Goal: Task Accomplishment & Management: Use online tool/utility

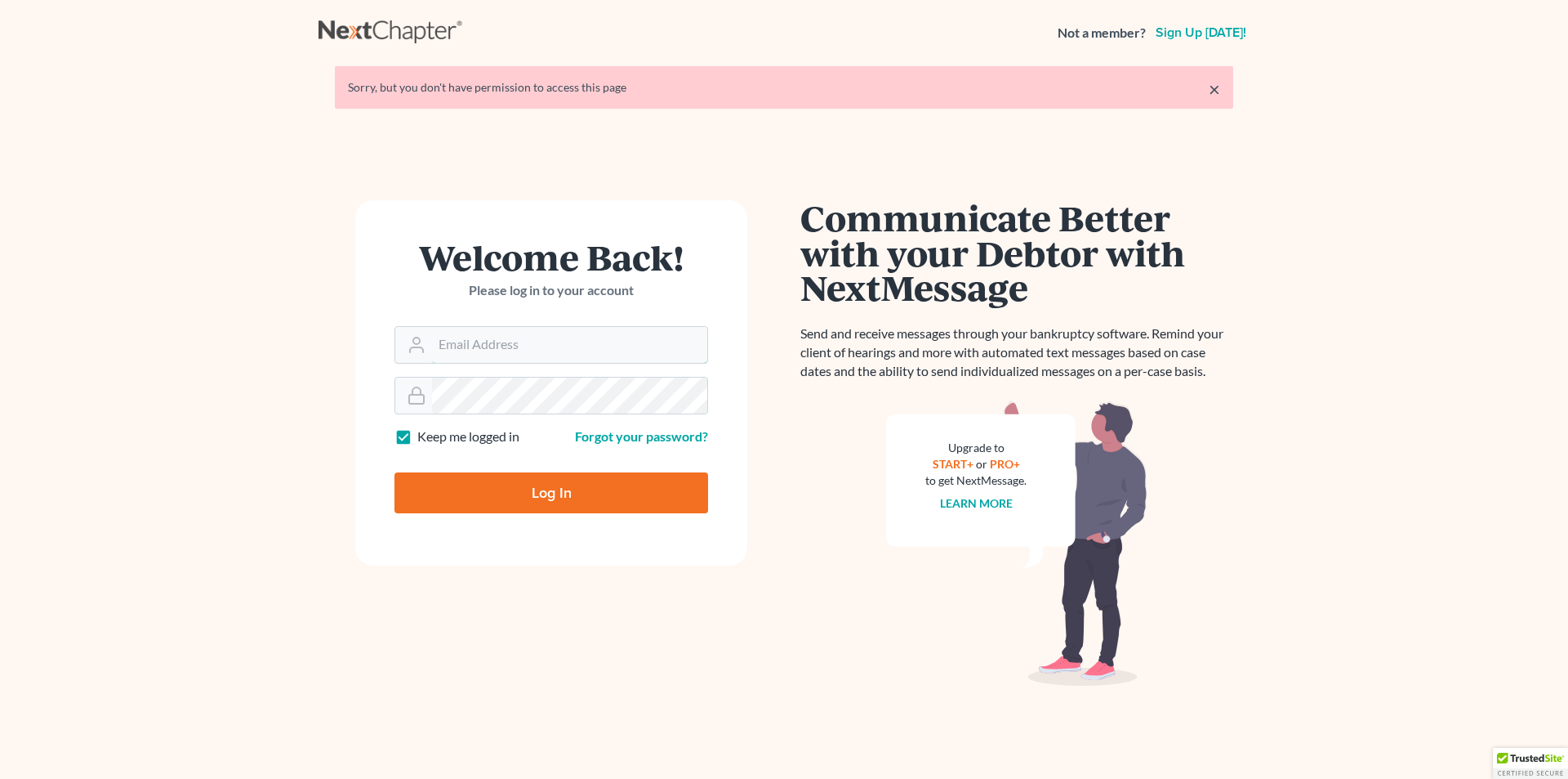
type input "[PERSON_NAME][EMAIL_ADDRESS][DOMAIN_NAME]"
click at [507, 502] on input "Log In" at bounding box center [551, 492] width 313 height 41
type input "Thinking..."
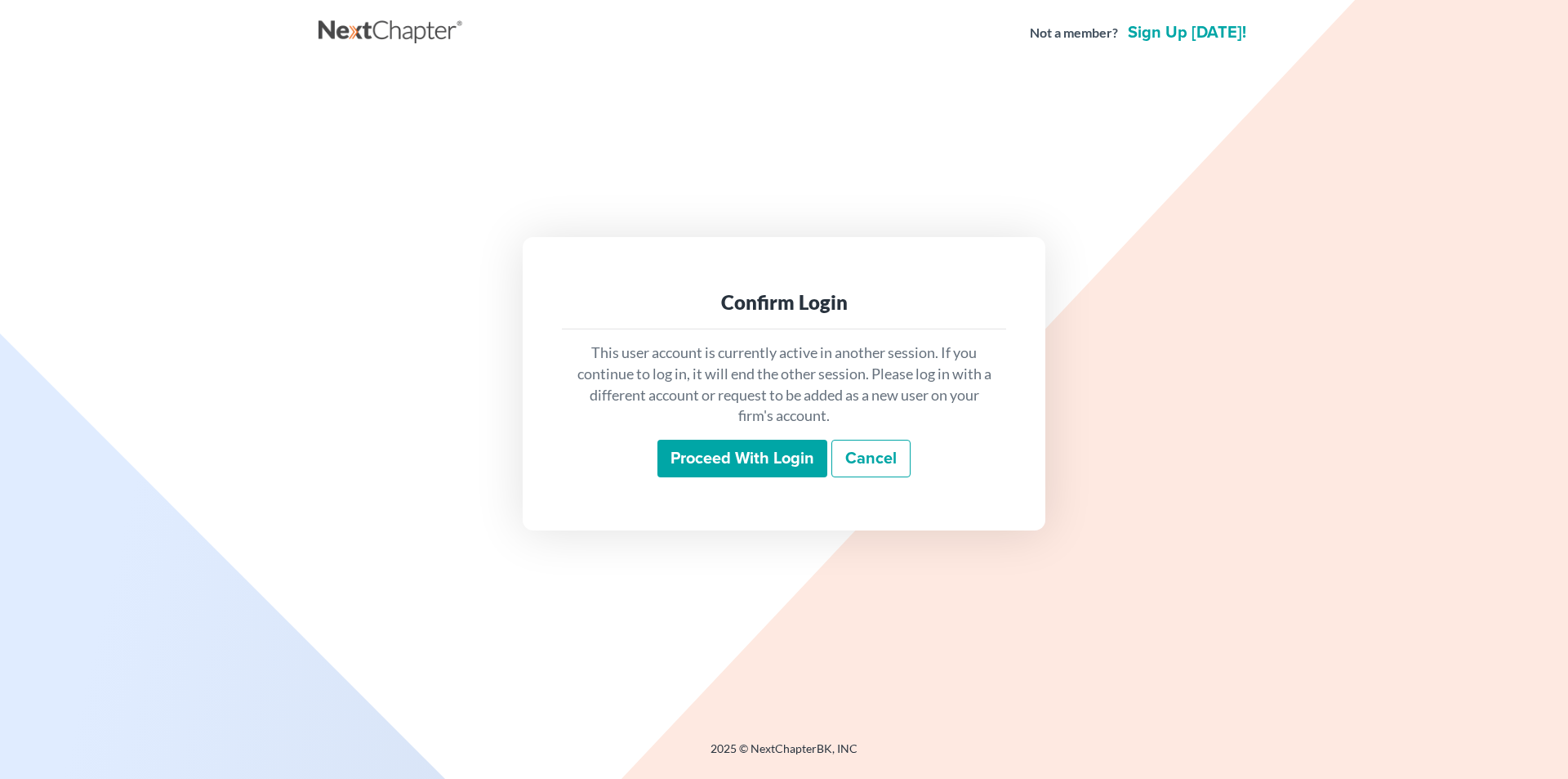
click at [715, 458] on input "Proceed with login" at bounding box center [742, 458] width 170 height 37
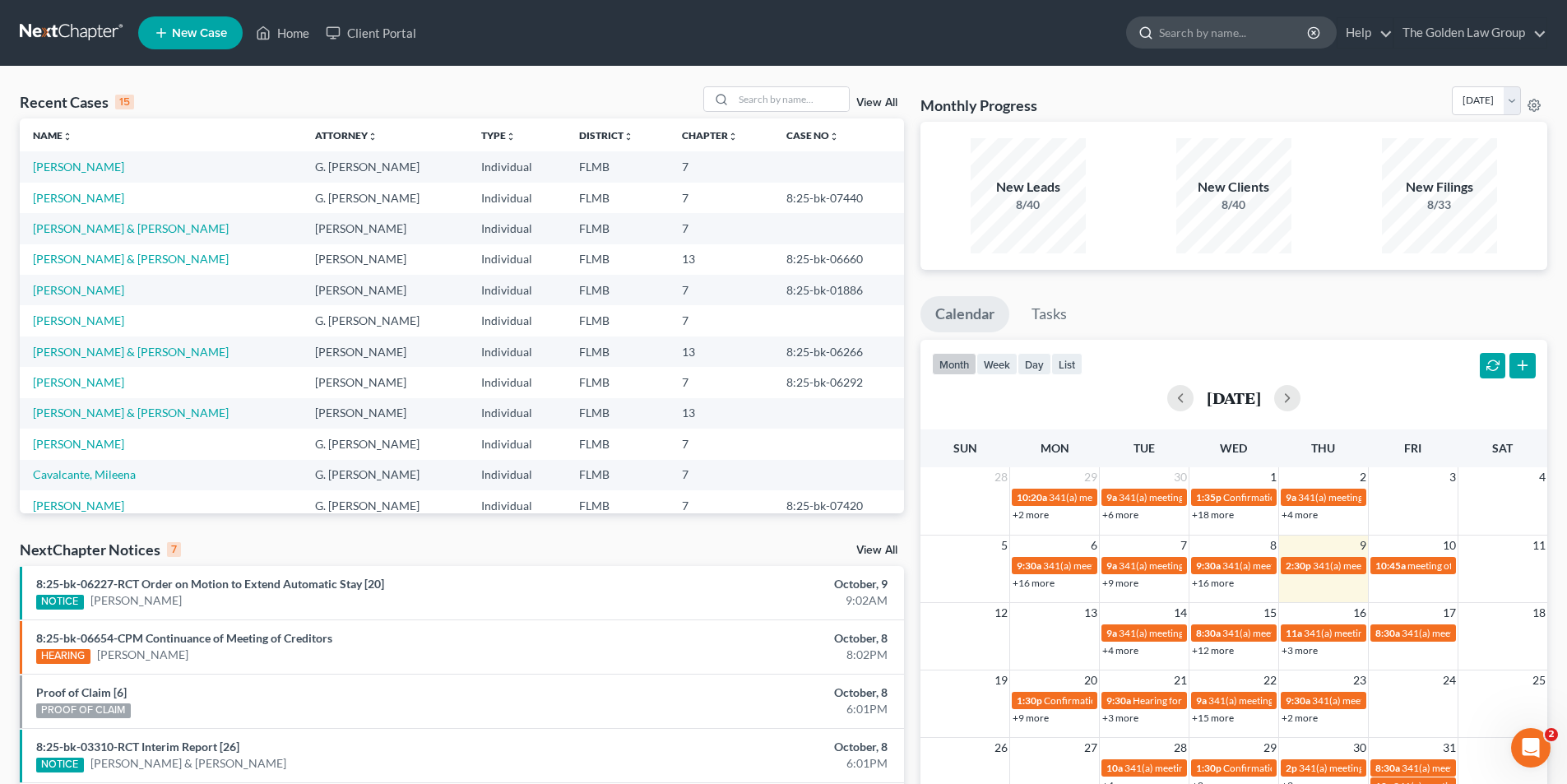
click at [1256, 31] on input "search" at bounding box center [1235, 33] width 151 height 30
type input "[PERSON_NAME]"
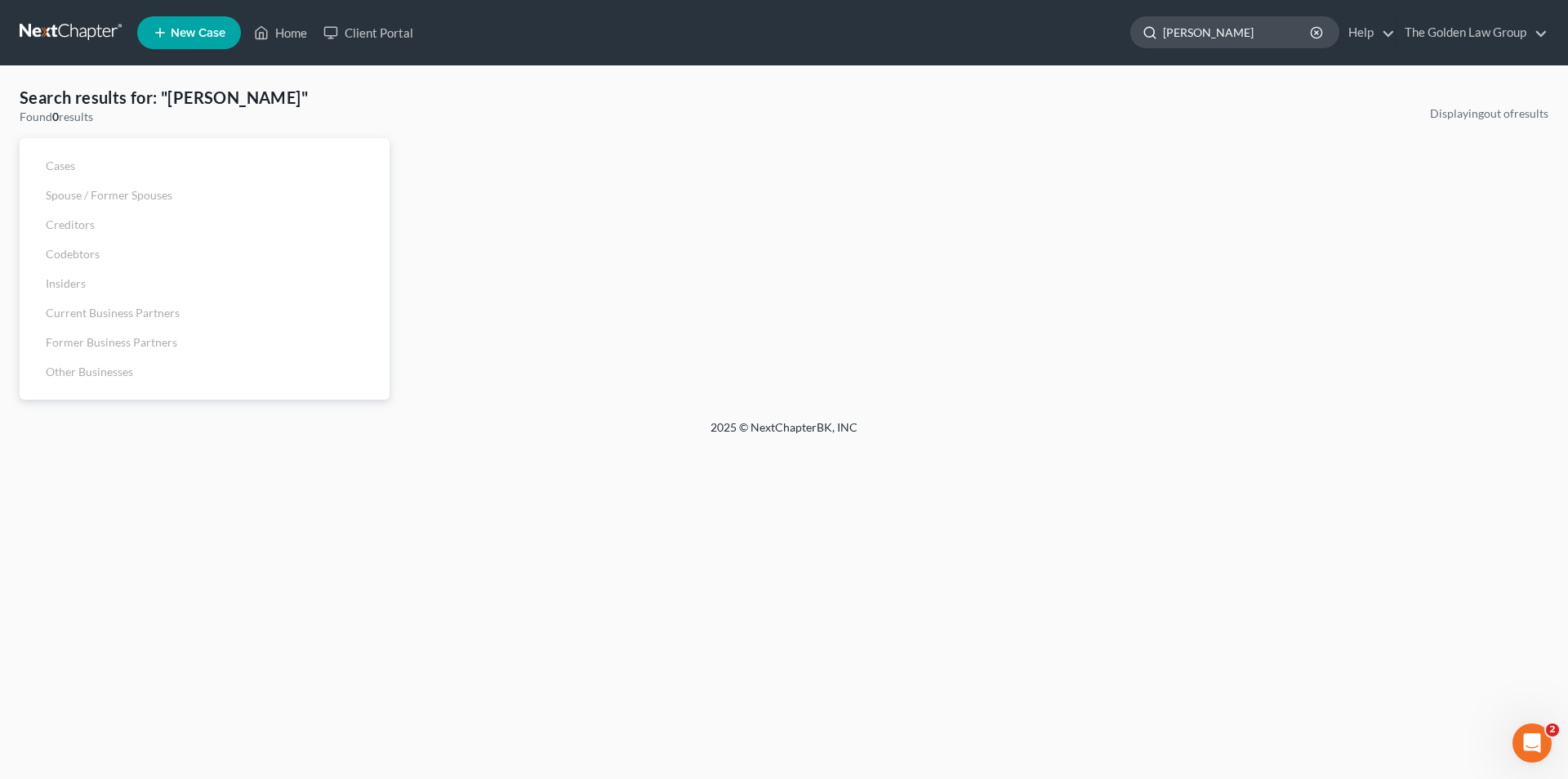
click at [1259, 30] on input "[PERSON_NAME]" at bounding box center [1237, 32] width 150 height 30
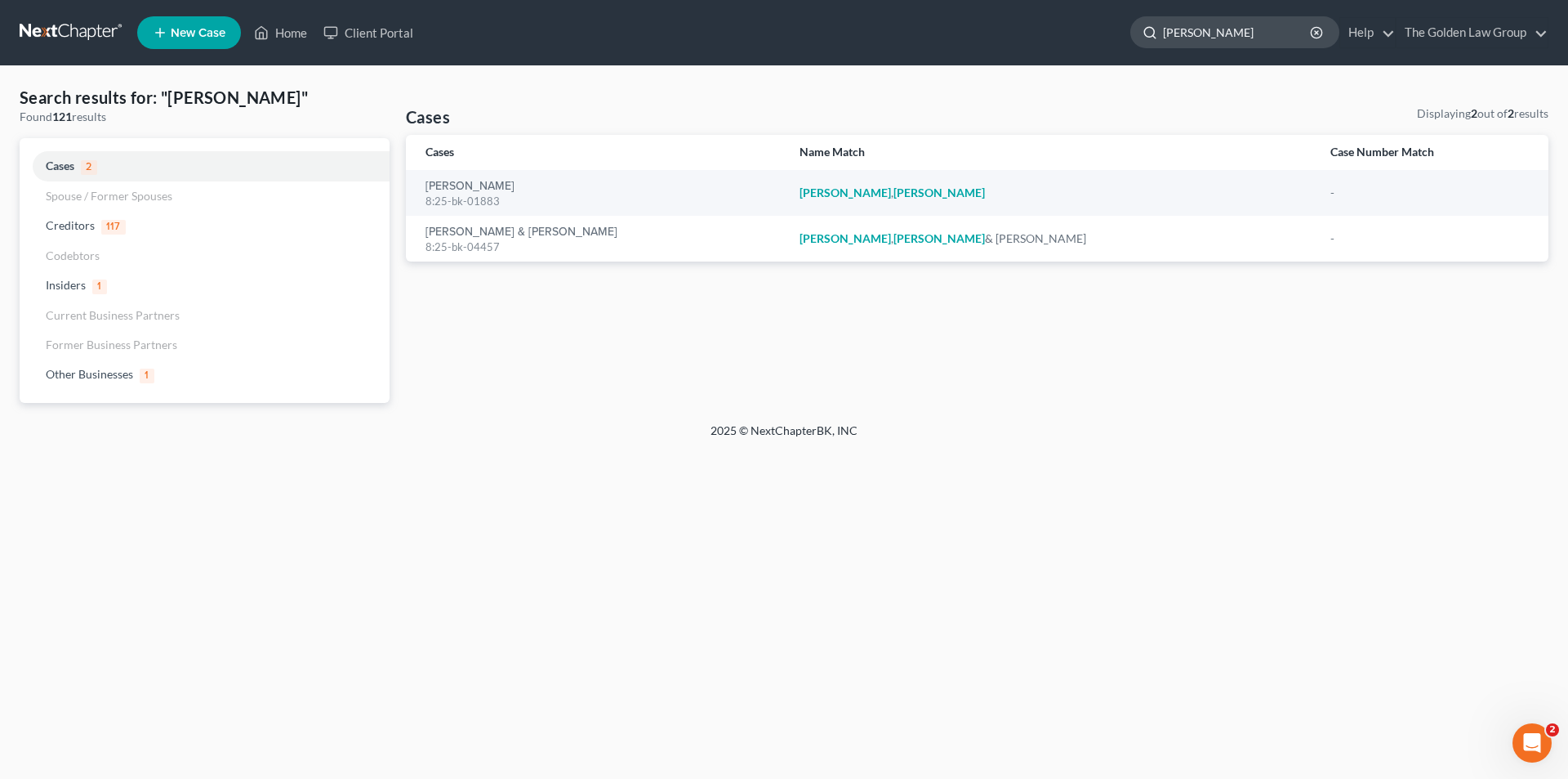
type input "[PERSON_NAME]"
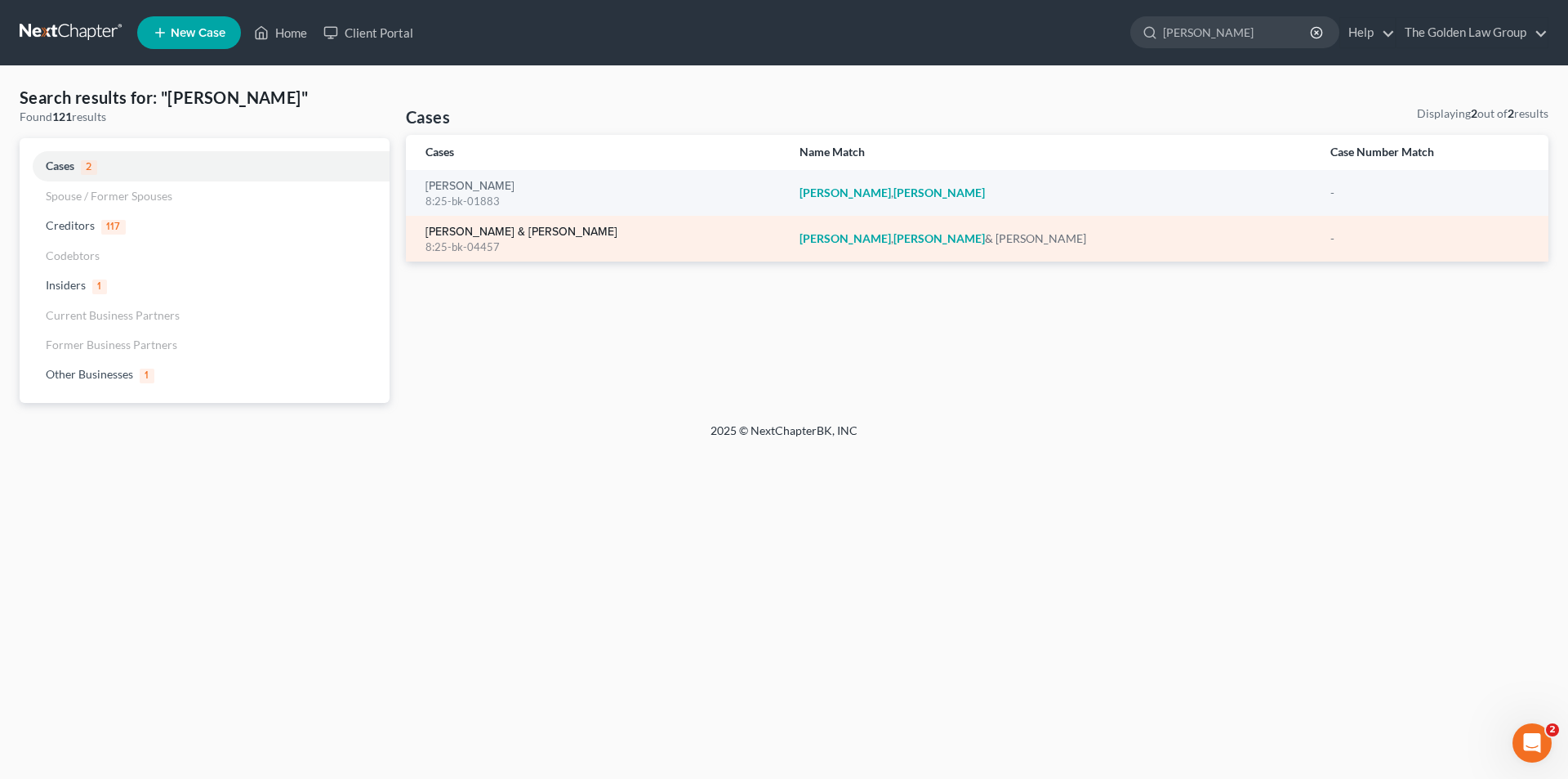
click at [471, 235] on link "[PERSON_NAME] & [PERSON_NAME]" at bounding box center [521, 232] width 192 height 12
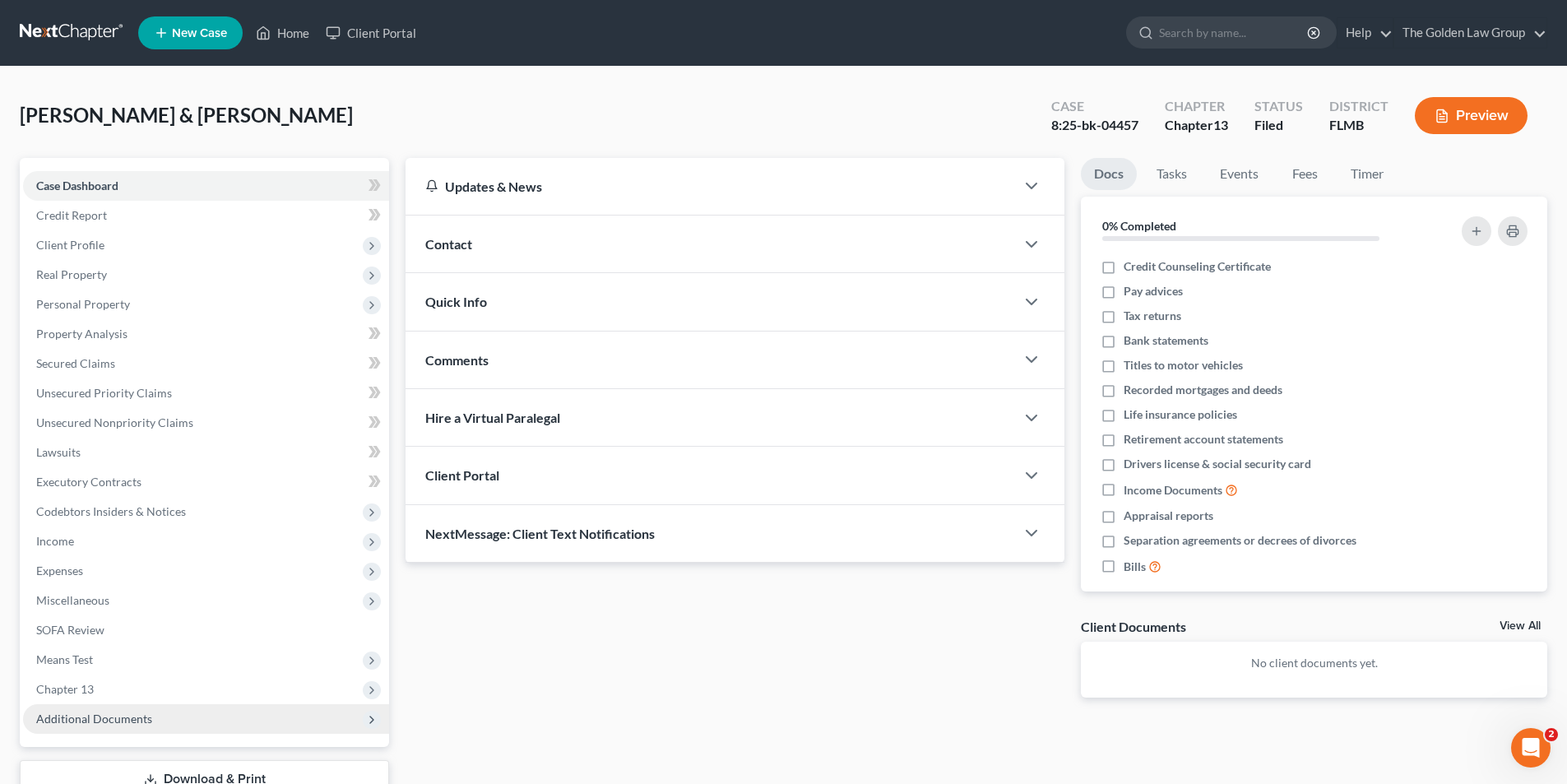
click at [89, 711] on span "Additional Documents" at bounding box center [94, 718] width 116 height 14
click at [1484, 113] on button "Preview" at bounding box center [1471, 115] width 113 height 37
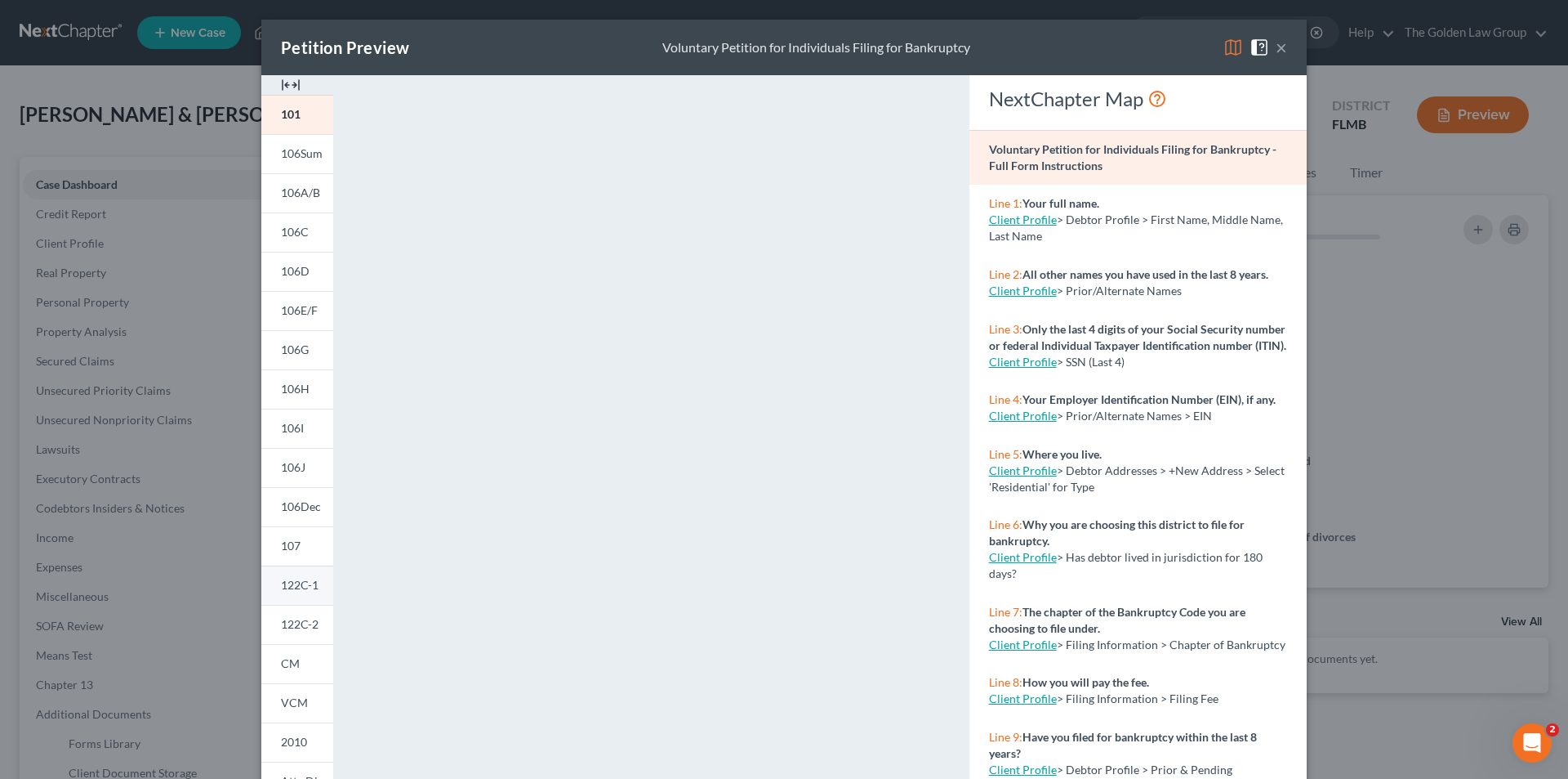
click at [308, 583] on span "122C-1" at bounding box center [299, 584] width 37 height 14
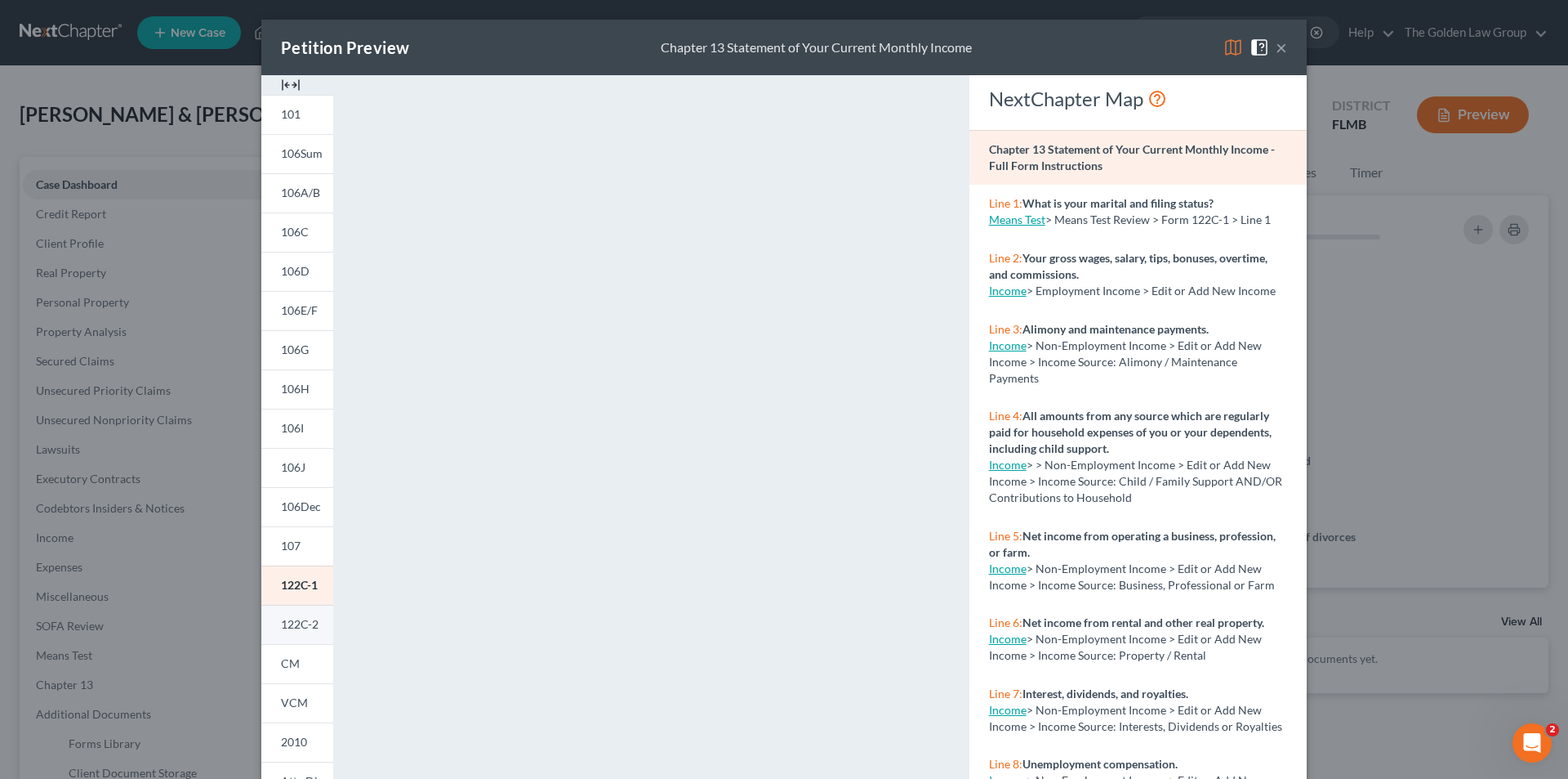
click at [292, 620] on span "122C-2" at bounding box center [299, 624] width 37 height 14
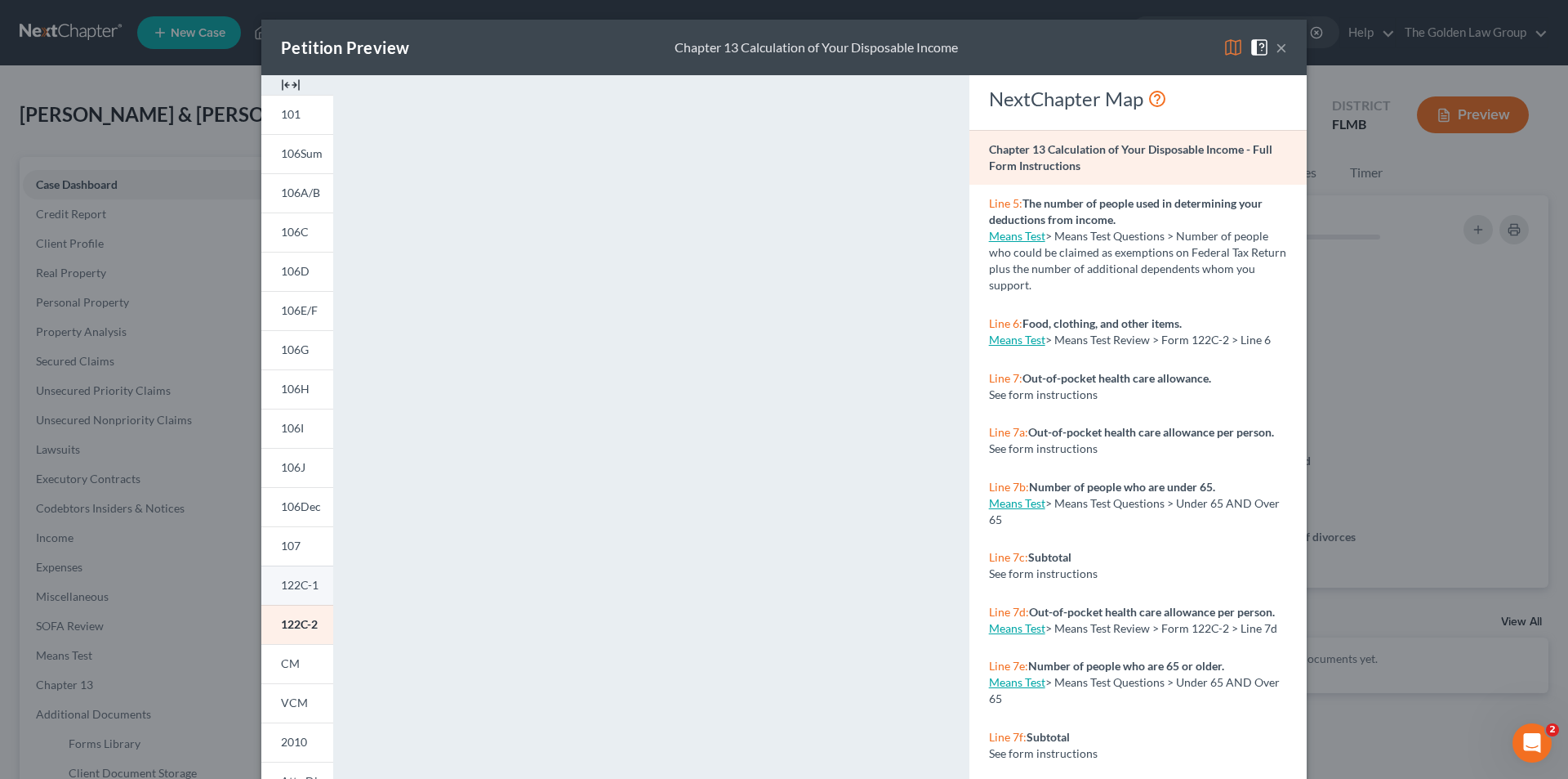
click at [305, 578] on span "122C-1" at bounding box center [299, 584] width 37 height 14
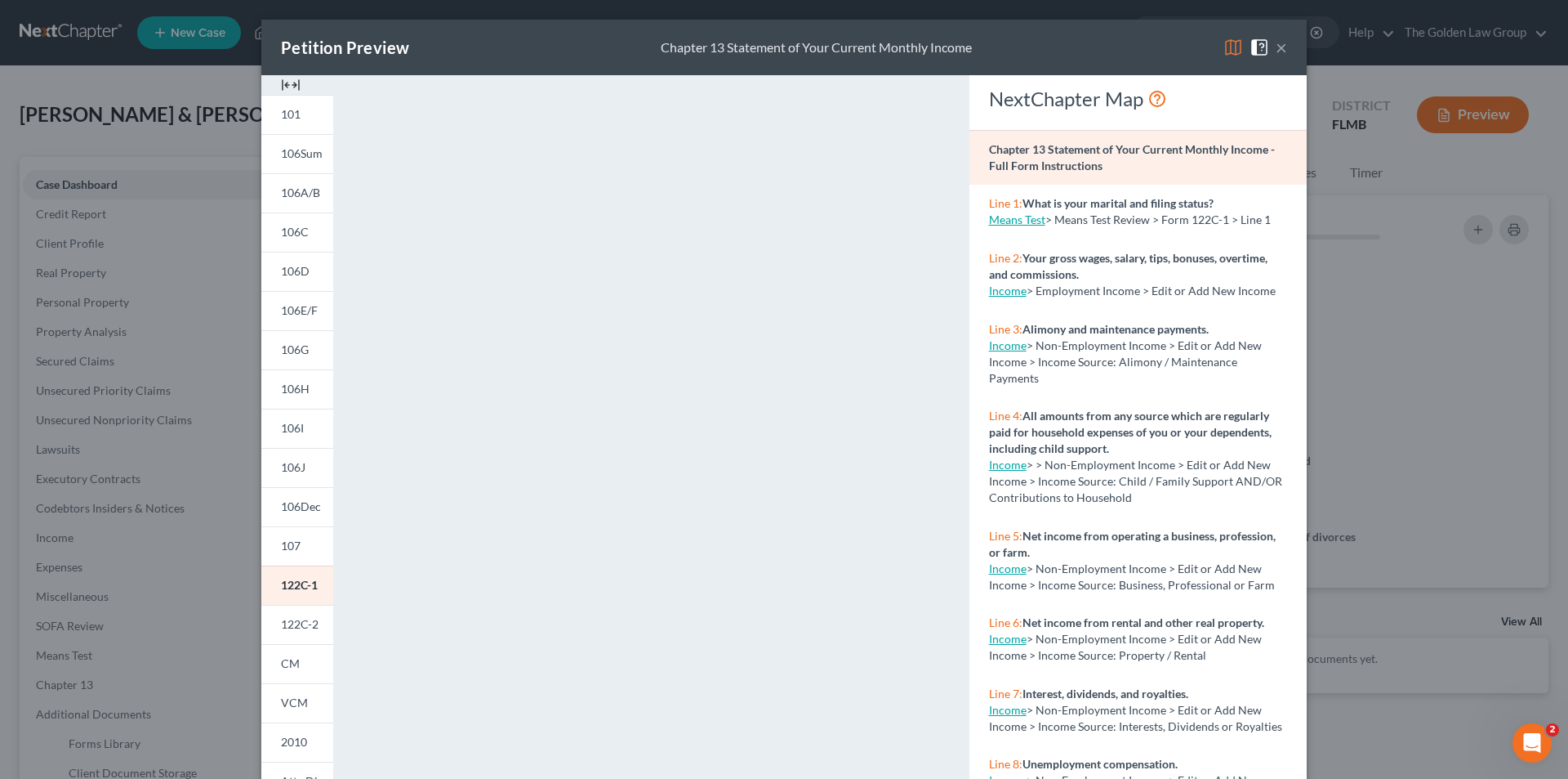
click at [160, 474] on div "Petition Preview Chapter 13 Statement of Your Current Monthly Income × 101 106S…" at bounding box center [784, 389] width 1568 height 779
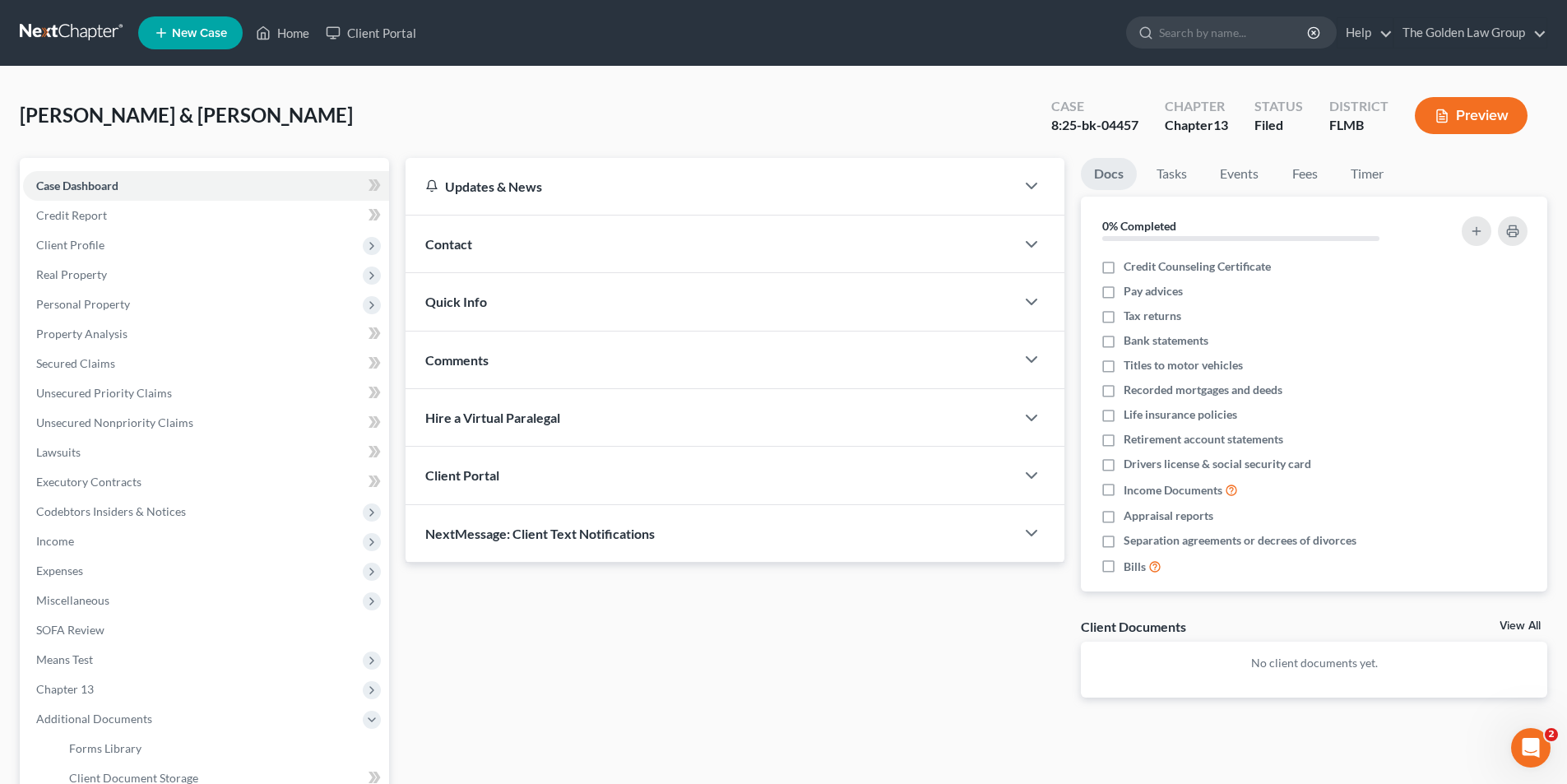
scroll to position [247, 0]
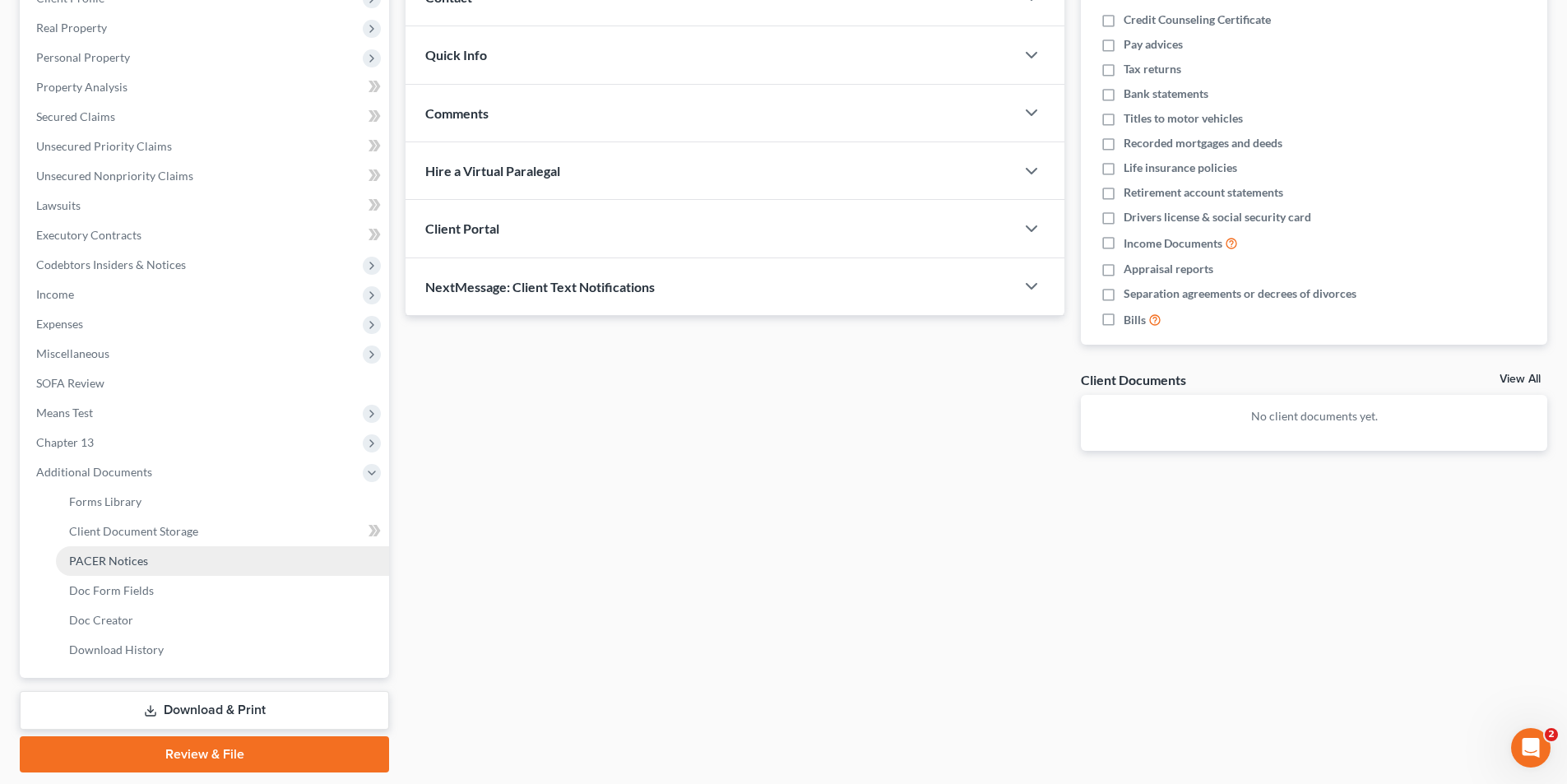
click at [133, 556] on span "PACER Notices" at bounding box center [109, 560] width 79 height 14
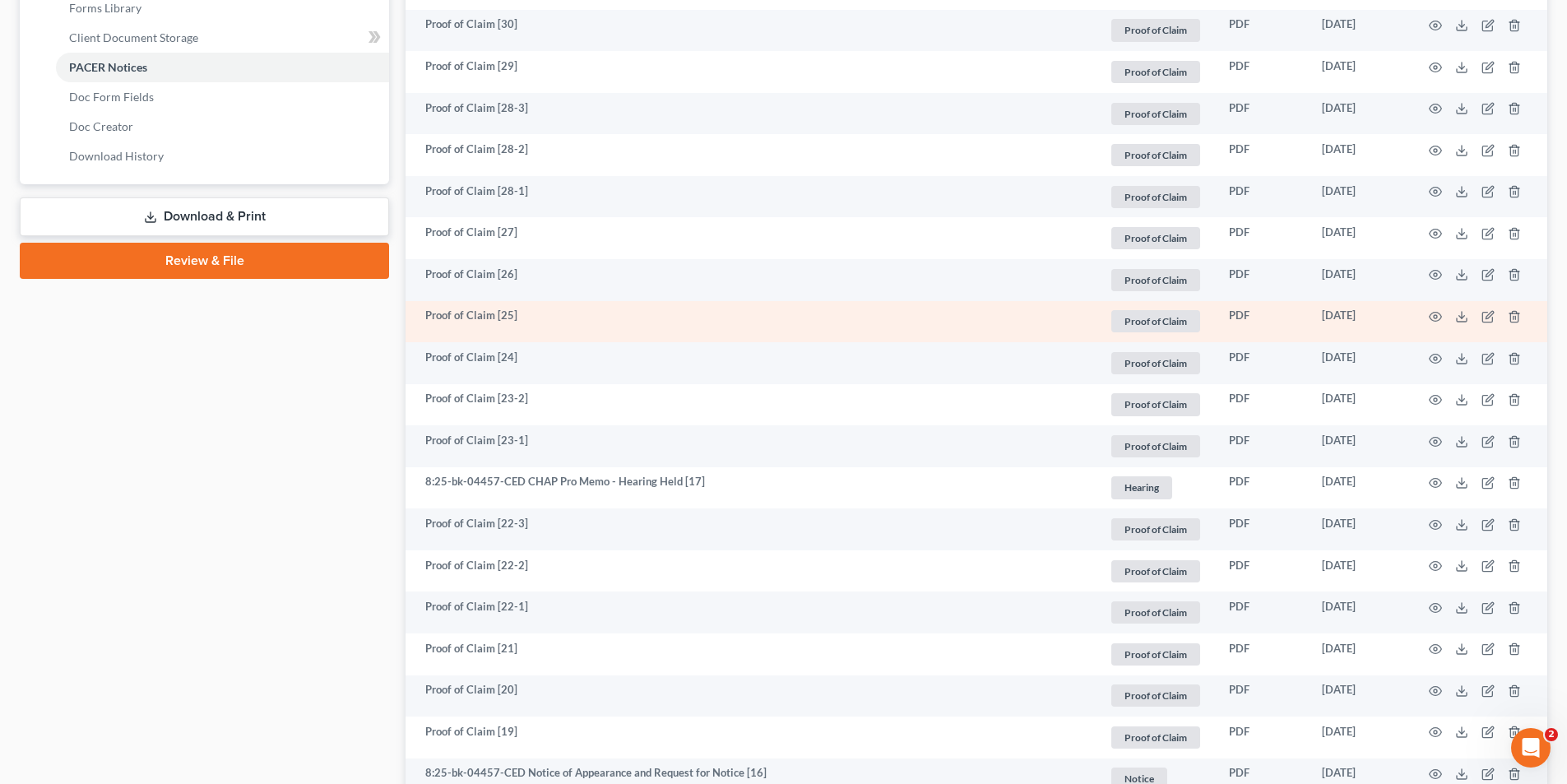
scroll to position [822, 0]
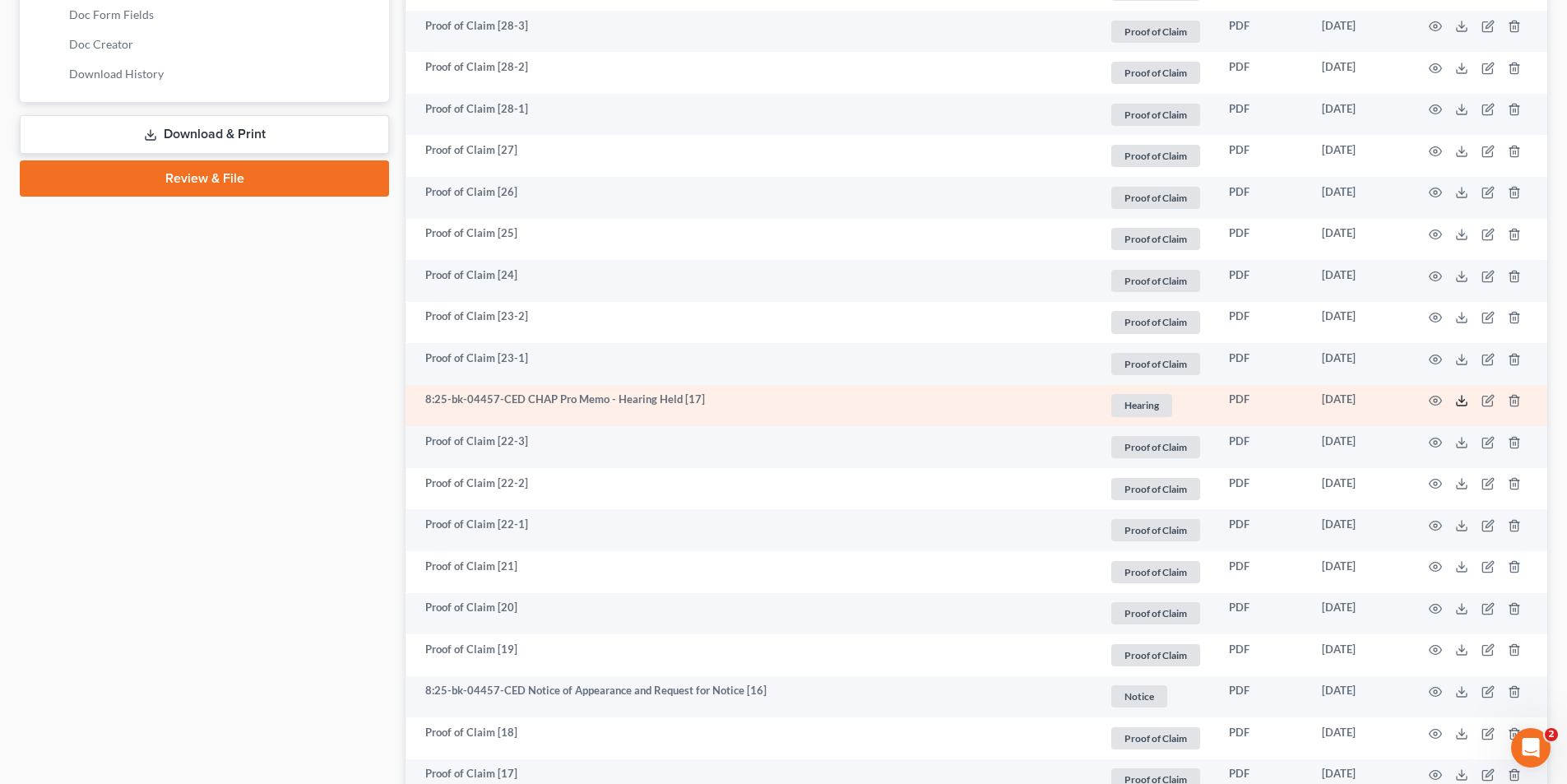
click at [1462, 398] on line at bounding box center [1462, 399] width 0 height 7
